Goal: Information Seeking & Learning: Learn about a topic

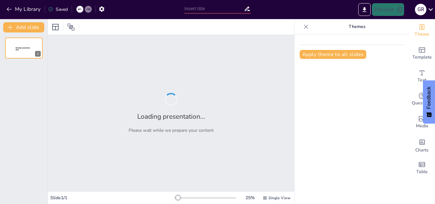
type input "Estructura y Función del [MEDICAL_DATA]"
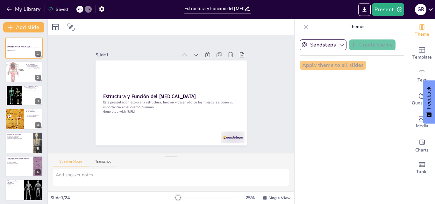
checkbox input "true"
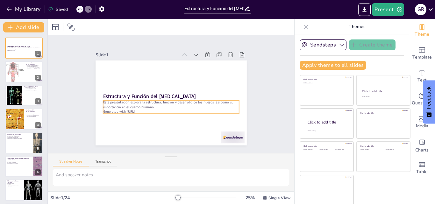
checkbox input "true"
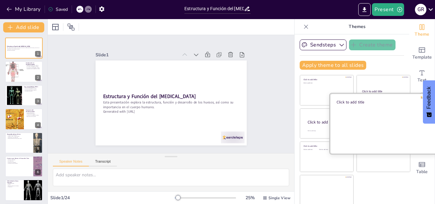
scroll to position [1, 0]
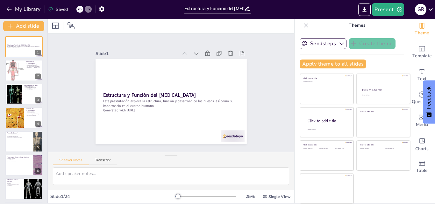
checkbox input "true"
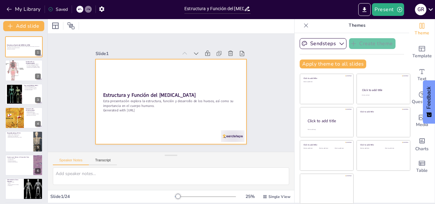
checkbox input "true"
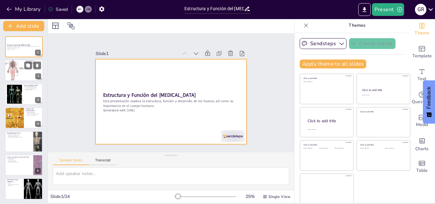
checkbox input "true"
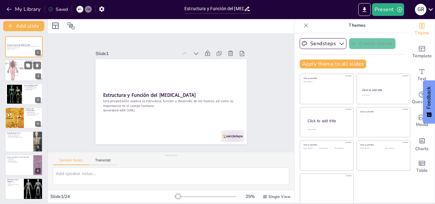
checkbox input "true"
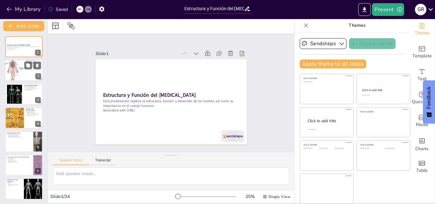
checkbox input "true"
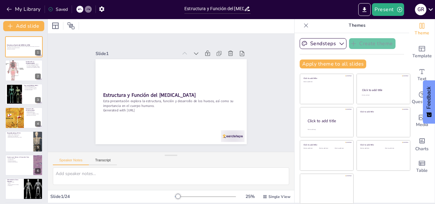
checkbox input "true"
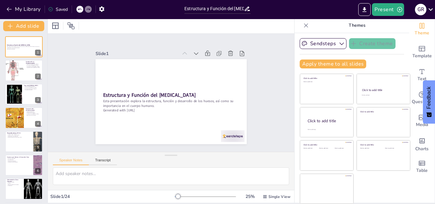
checkbox input "true"
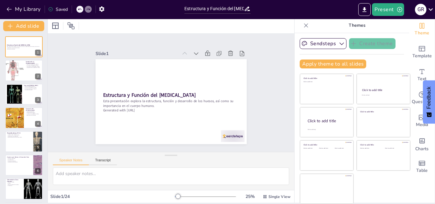
checkbox input "true"
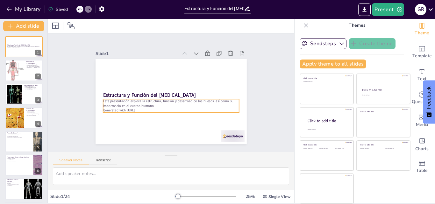
checkbox input "true"
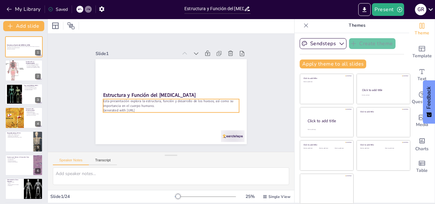
checkbox input "true"
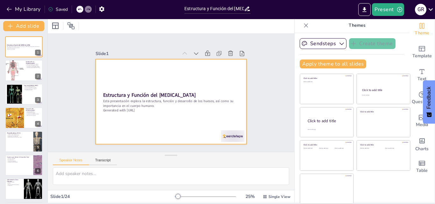
checkbox input "true"
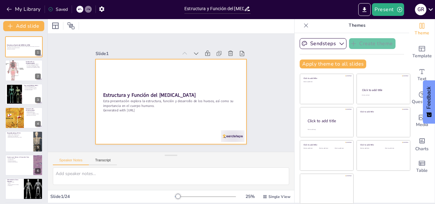
checkbox input "true"
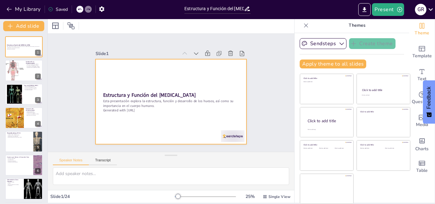
checkbox input "true"
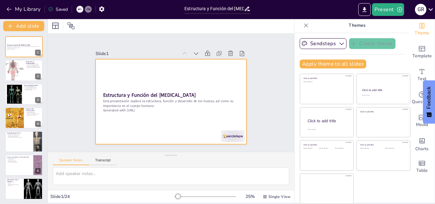
checkbox input "true"
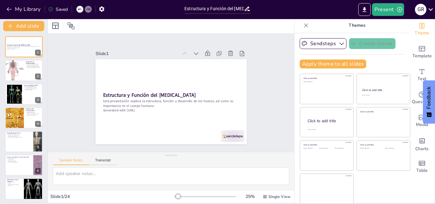
checkbox input "true"
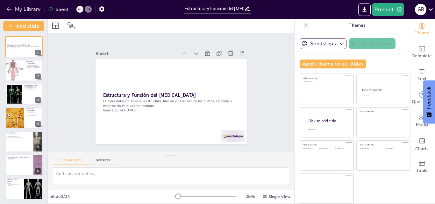
checkbox input "true"
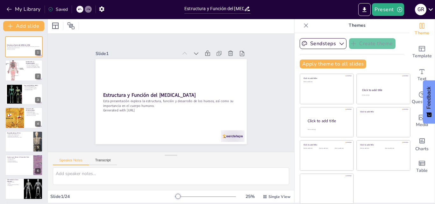
checkbox input "true"
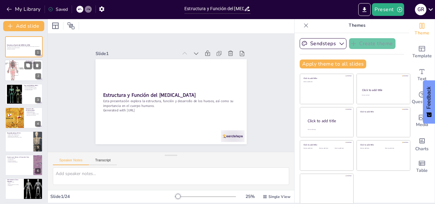
checkbox input "true"
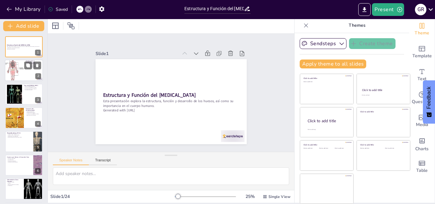
checkbox input "true"
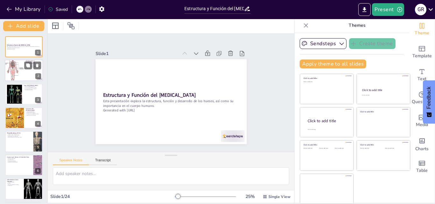
click at [19, 76] on div at bounding box center [14, 71] width 19 height 26
type textarea "El [MEDICAL_DATA] actúa como el marco del cuerpo, brindando soporte estructural…"
checkbox input "true"
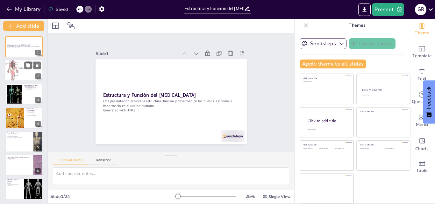
checkbox input "true"
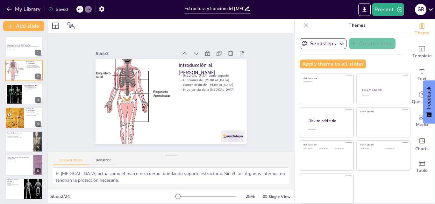
checkbox input "true"
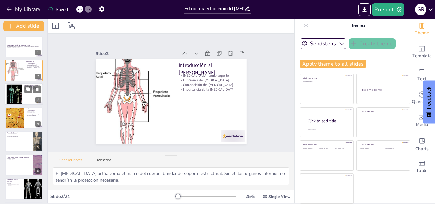
checkbox input "true"
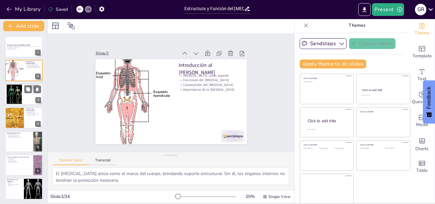
checkbox input "true"
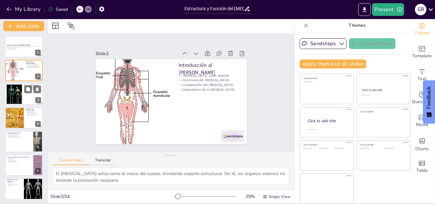
click at [12, 89] on div at bounding box center [14, 93] width 34 height 19
type textarea "Comprender los diferentes tipos de [MEDICAL_DATA] es fundamental para apreciar …"
checkbox input "true"
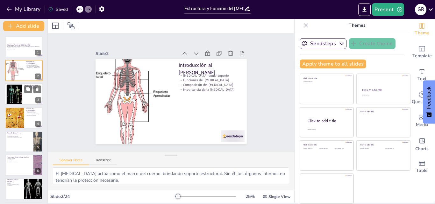
checkbox input "true"
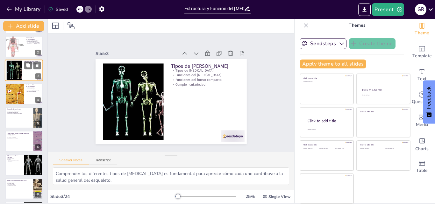
checkbox input "true"
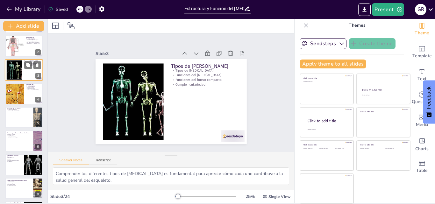
click at [12, 89] on div at bounding box center [14, 93] width 28 height 21
type textarea "El [MEDICAL_DATA] proporciona la estructura necesaria para el cuerpo humano, pe…"
checkbox input "true"
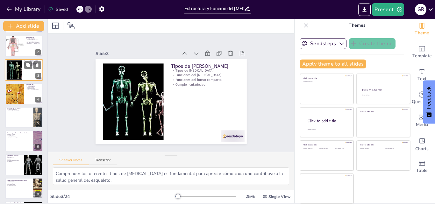
checkbox input "true"
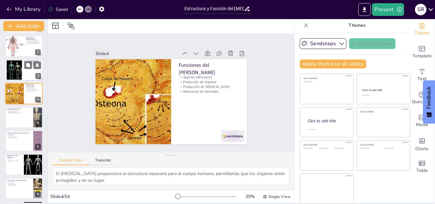
scroll to position [1, 0]
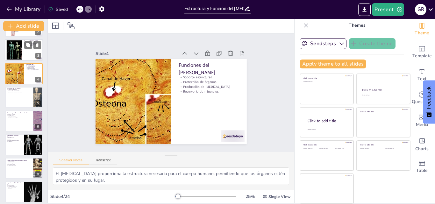
checkbox input "true"
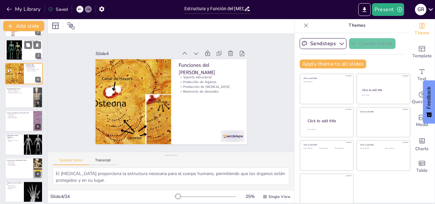
click at [12, 89] on p "Proceso de osteogénesis" at bounding box center [19, 89] width 24 height 1
type textarea "La osteogénesis es un proceso fundamental que permite la formación de huesos de…"
checkbox input "true"
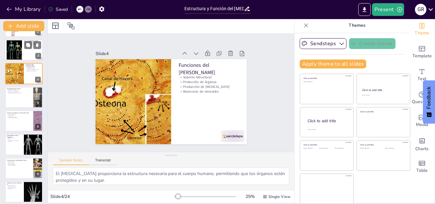
checkbox input "true"
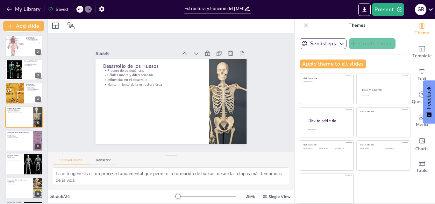
checkbox input "true"
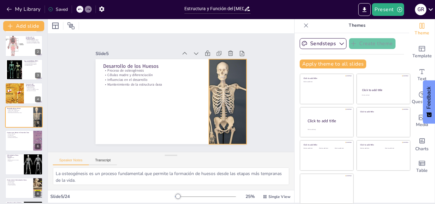
checkbox input "true"
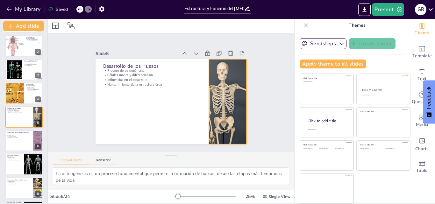
checkbox input "true"
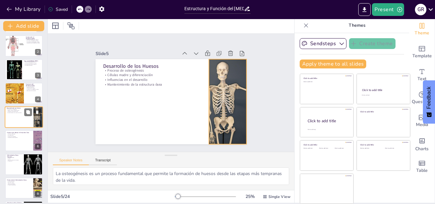
checkbox input "true"
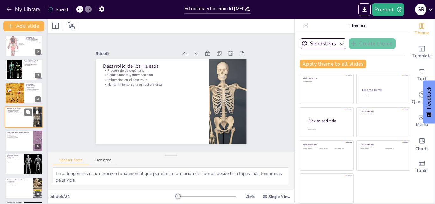
checkbox input "true"
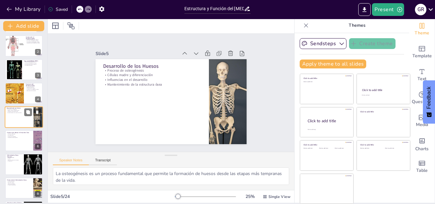
checkbox input "true"
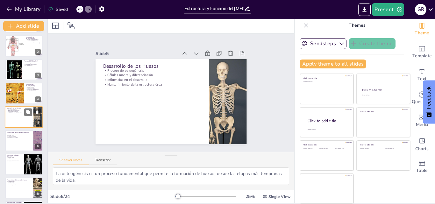
checkbox input "true"
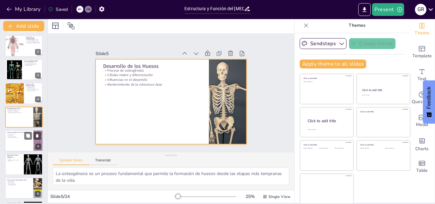
checkbox input "true"
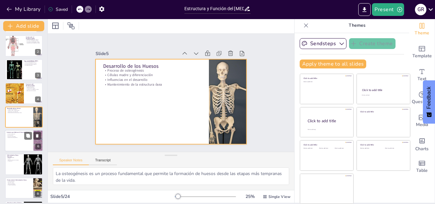
checkbox input "true"
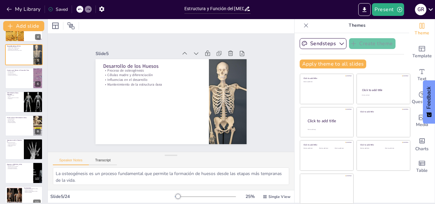
scroll to position [88, 0]
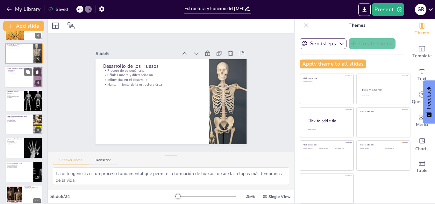
click at [17, 81] on div at bounding box center [24, 77] width 38 height 22
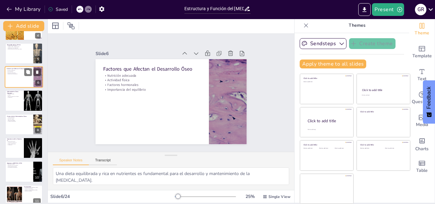
scroll to position [48, 0]
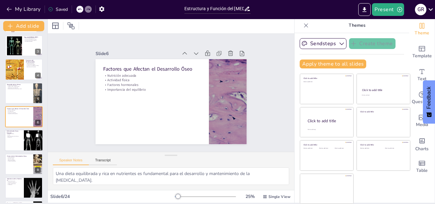
click at [9, 138] on p "Prevención" at bounding box center [14, 137] width 15 height 1
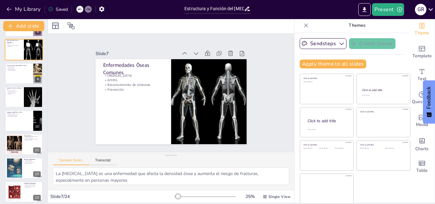
click at [9, 138] on div at bounding box center [14, 144] width 67 height 19
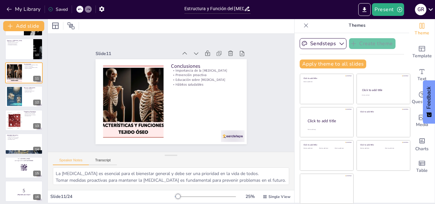
scroll to position [212, 0]
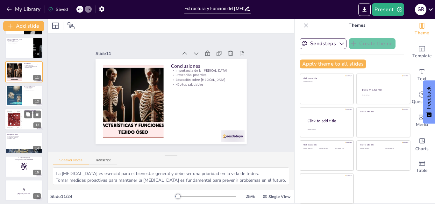
click at [12, 128] on div at bounding box center [13, 118] width 19 height 19
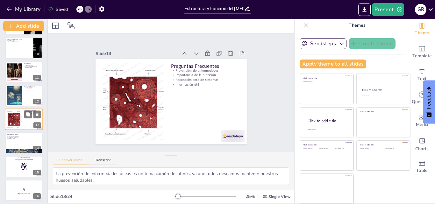
scroll to position [214, 0]
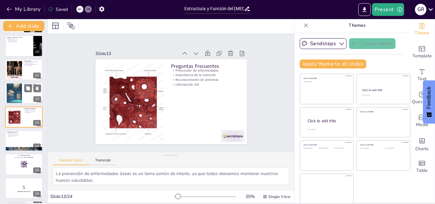
click at [22, 90] on div at bounding box center [14, 93] width 15 height 21
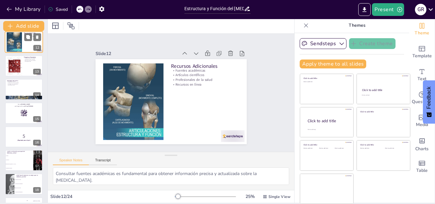
click at [17, 117] on div at bounding box center [24, 112] width 38 height 21
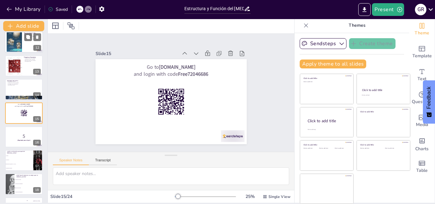
scroll to position [261, 0]
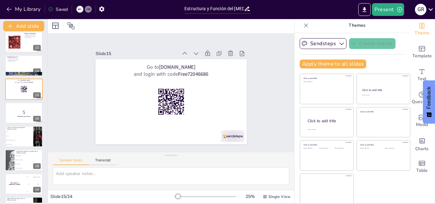
click at [17, 117] on strong "¡Prepárate para el quiz!" at bounding box center [23, 116] width 13 height 2
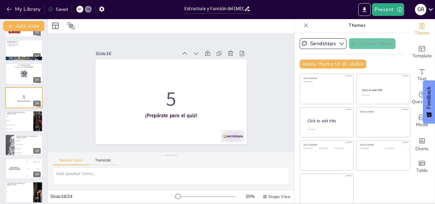
click at [17, 117] on span "Soporte" at bounding box center [19, 116] width 27 height 1
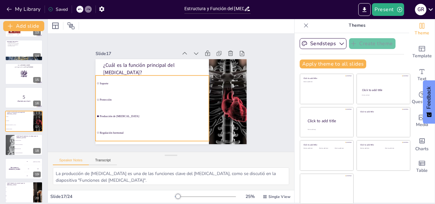
scroll to position [309, 0]
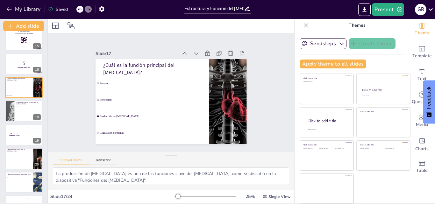
click at [17, 117] on li "Ejercicios de flexibilidad" at bounding box center [29, 119] width 28 height 4
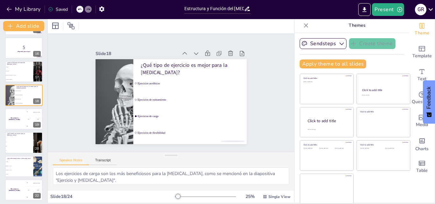
click at [17, 117] on div "The winner is [PERSON_NAME]" at bounding box center [14, 118] width 19 height 21
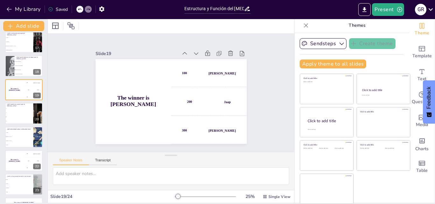
click at [17, 117] on span "D" at bounding box center [19, 116] width 27 height 1
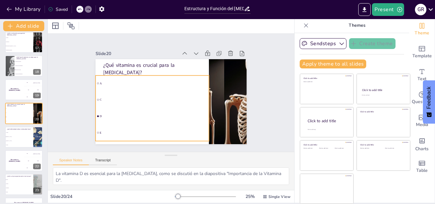
scroll to position [380, 0]
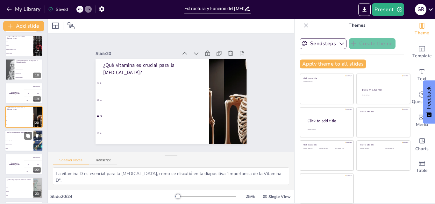
click at [22, 147] on li "Cáncer" at bounding box center [19, 148] width 29 height 4
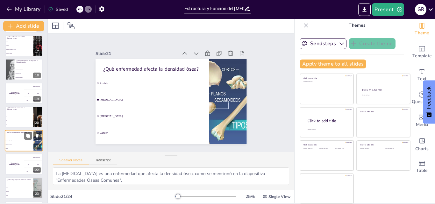
scroll to position [403, 0]
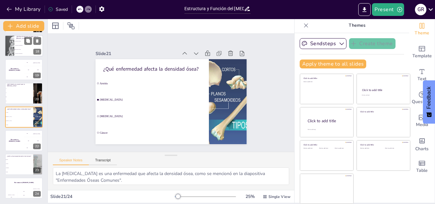
click at [18, 54] on li "Ejercicios de flexibilidad" at bounding box center [28, 54] width 29 height 4
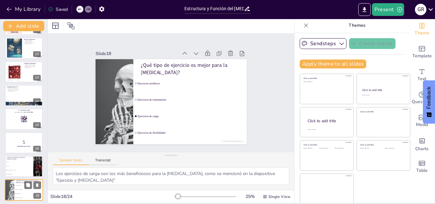
scroll to position [258, 0]
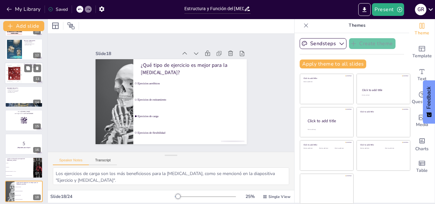
click at [20, 73] on div at bounding box center [13, 72] width 19 height 19
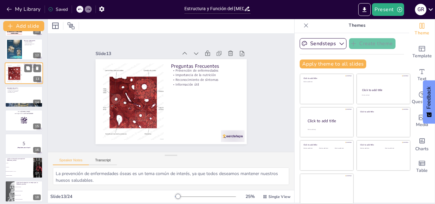
scroll to position [214, 0]
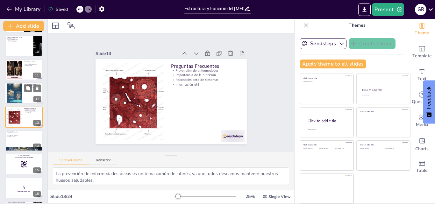
click at [23, 98] on div at bounding box center [24, 93] width 38 height 22
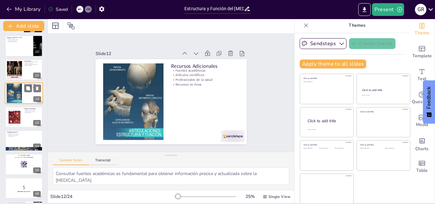
scroll to position [190, 0]
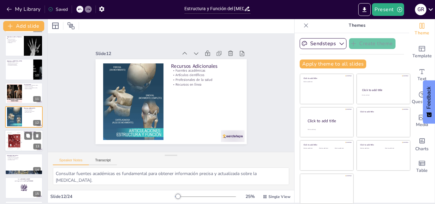
click at [16, 137] on div at bounding box center [13, 140] width 19 height 19
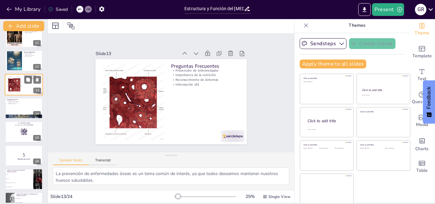
scroll to position [247, 0]
click at [16, 137] on div at bounding box center [24, 132] width 38 height 22
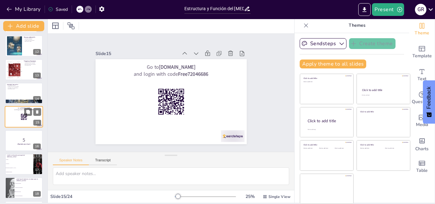
click at [16, 137] on p "5" at bounding box center [24, 139] width 34 height 7
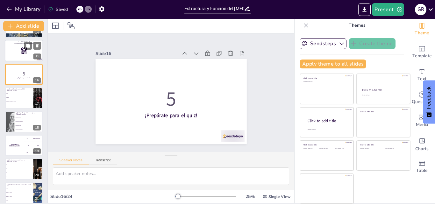
click at [16, 137] on div "The winner is [PERSON_NAME]" at bounding box center [14, 145] width 19 height 21
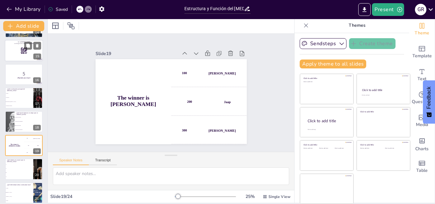
scroll to position [356, 0]
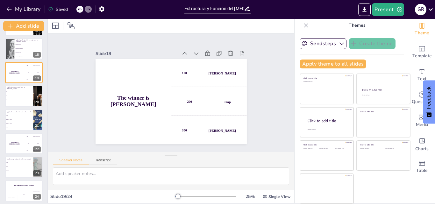
click at [16, 137] on div "The winner is [PERSON_NAME]" at bounding box center [14, 143] width 19 height 21
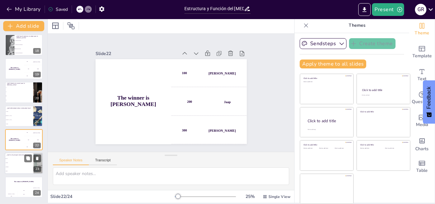
click at [16, 157] on li "Calcio" at bounding box center [19, 159] width 29 height 4
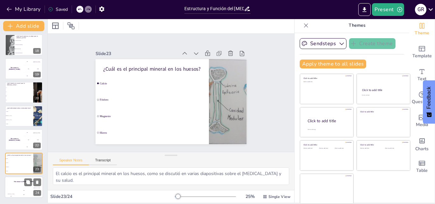
click at [16, 189] on div "Hasan 100" at bounding box center [11, 192] width 13 height 11
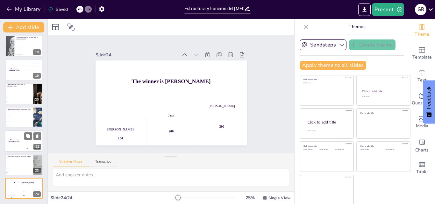
scroll to position [0, 0]
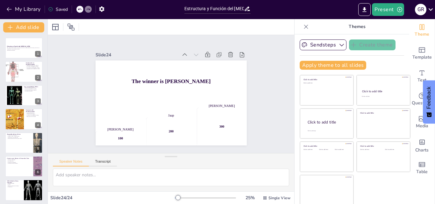
click at [169, 12] on div "My Library Saved" at bounding box center [90, 8] width 181 height 11
click at [171, 11] on div "My Library Saved" at bounding box center [90, 8] width 181 height 11
